Goal: Information Seeking & Learning: Learn about a topic

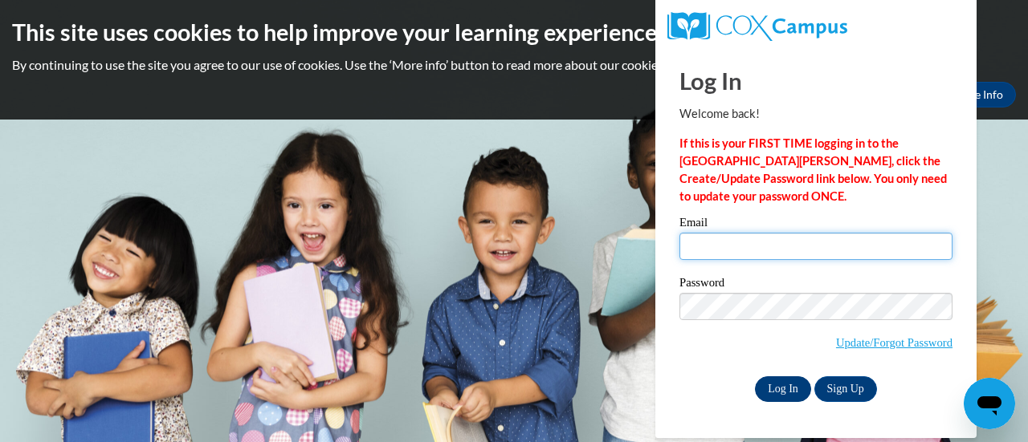
type input "moniqueiaalexander32@gmail.com"
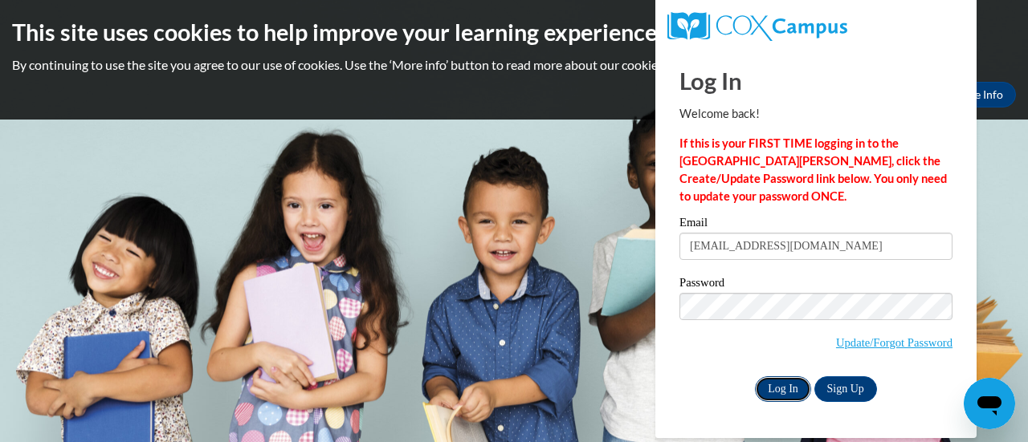
click at [788, 377] on input "Log In" at bounding box center [783, 390] width 56 height 26
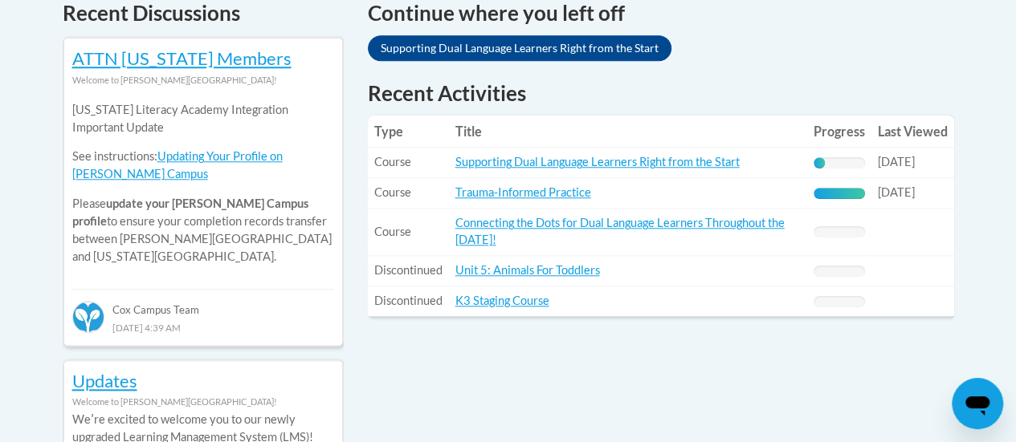
scroll to position [723, 0]
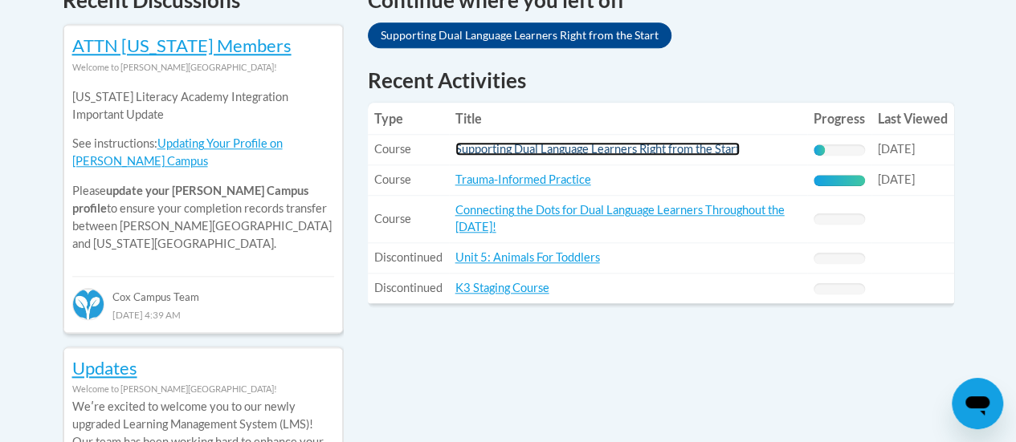
click at [512, 146] on link "Supporting Dual Language Learners Right from the Start" at bounding box center [597, 149] width 284 height 14
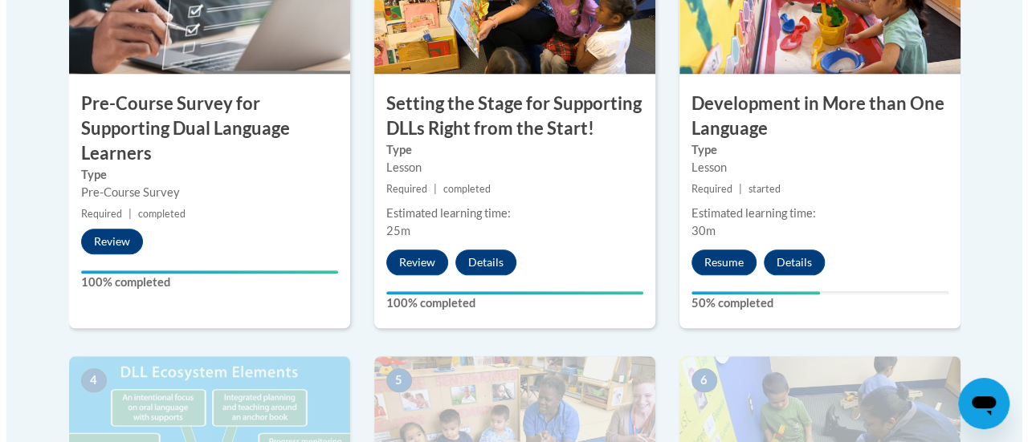
scroll to position [803, 0]
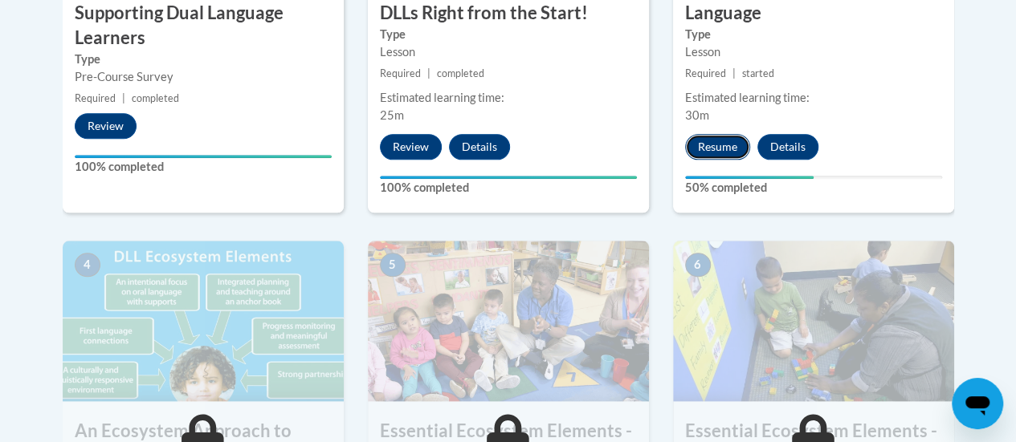
click at [719, 148] on button "Resume" at bounding box center [717, 147] width 65 height 26
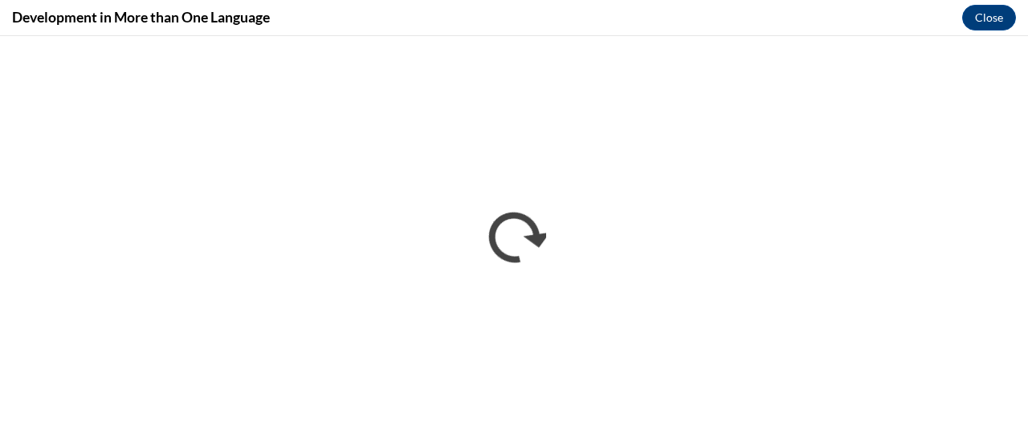
scroll to position [0, 0]
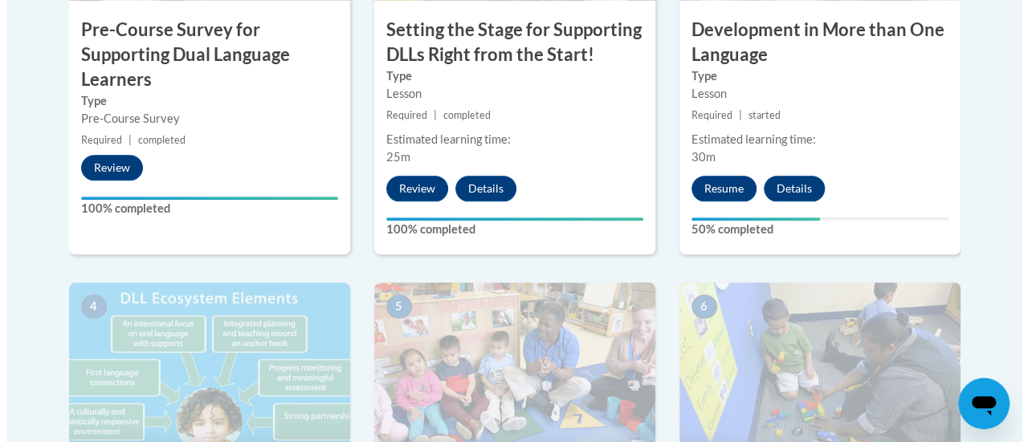
scroll to position [803, 0]
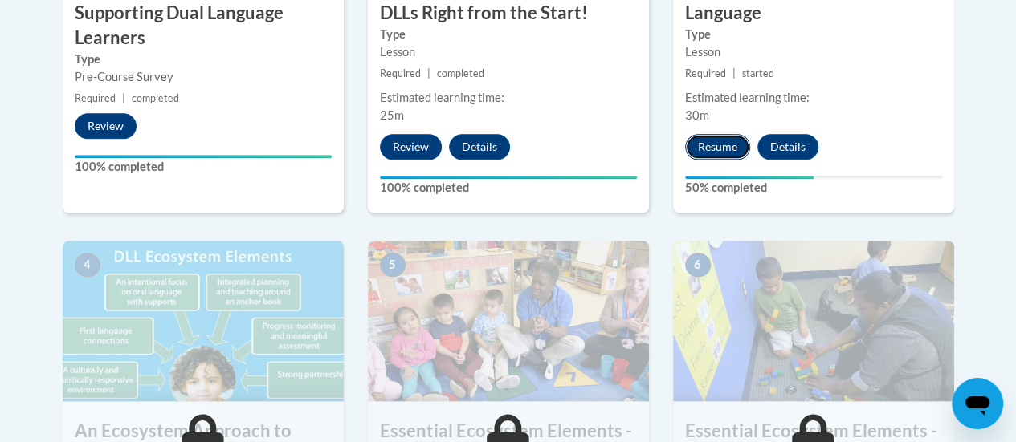
click at [727, 145] on button "Resume" at bounding box center [717, 147] width 65 height 26
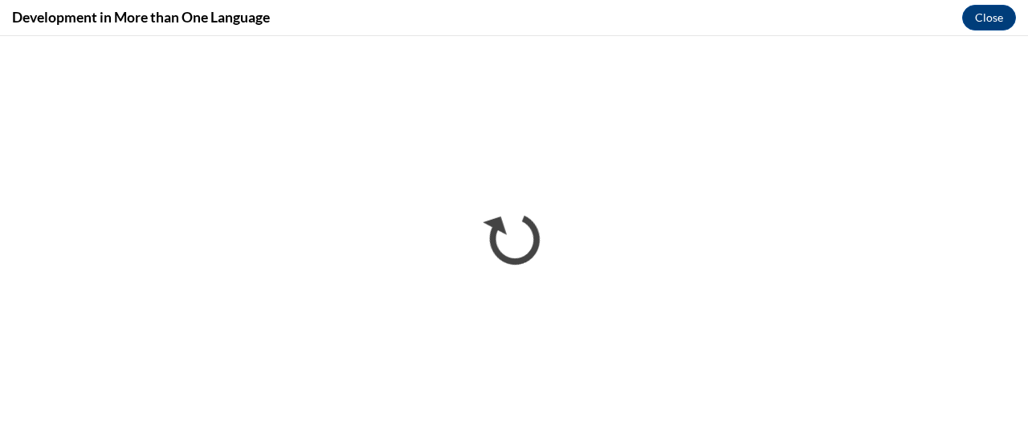
scroll to position [0, 0]
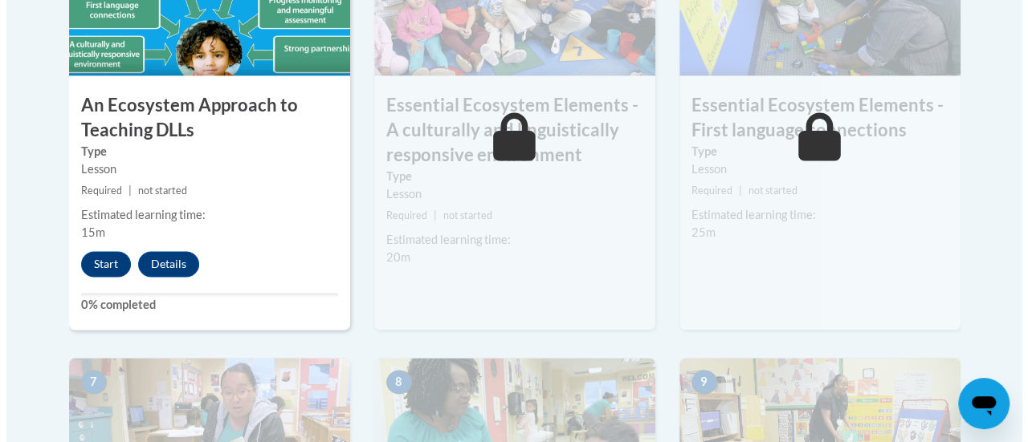
scroll to position [1124, 0]
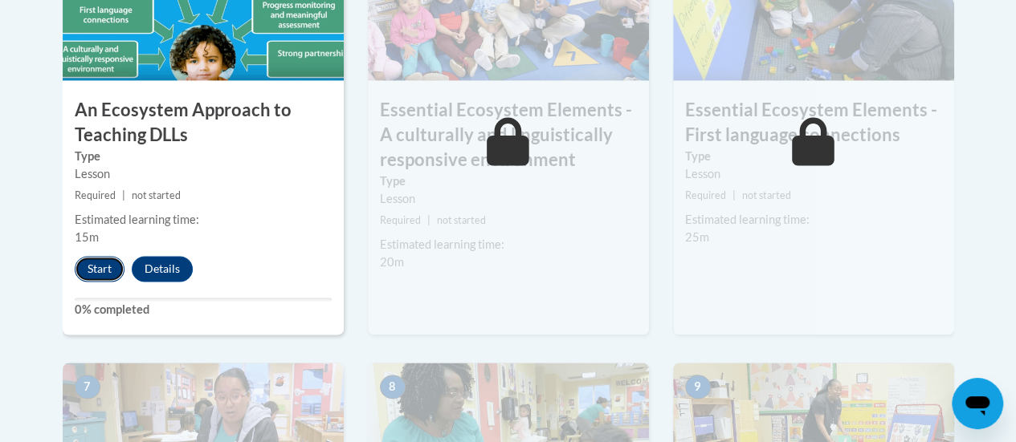
click at [96, 265] on button "Start" at bounding box center [100, 269] width 50 height 26
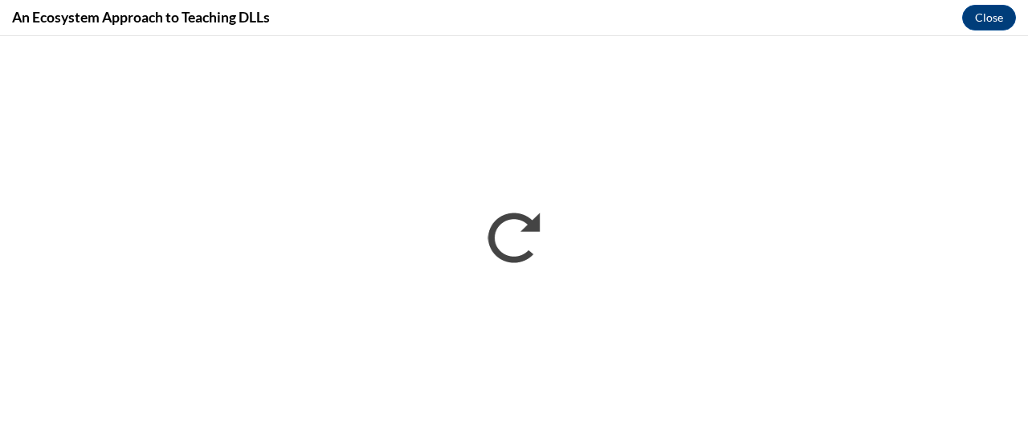
scroll to position [0, 0]
